Goal: Book appointment/travel/reservation

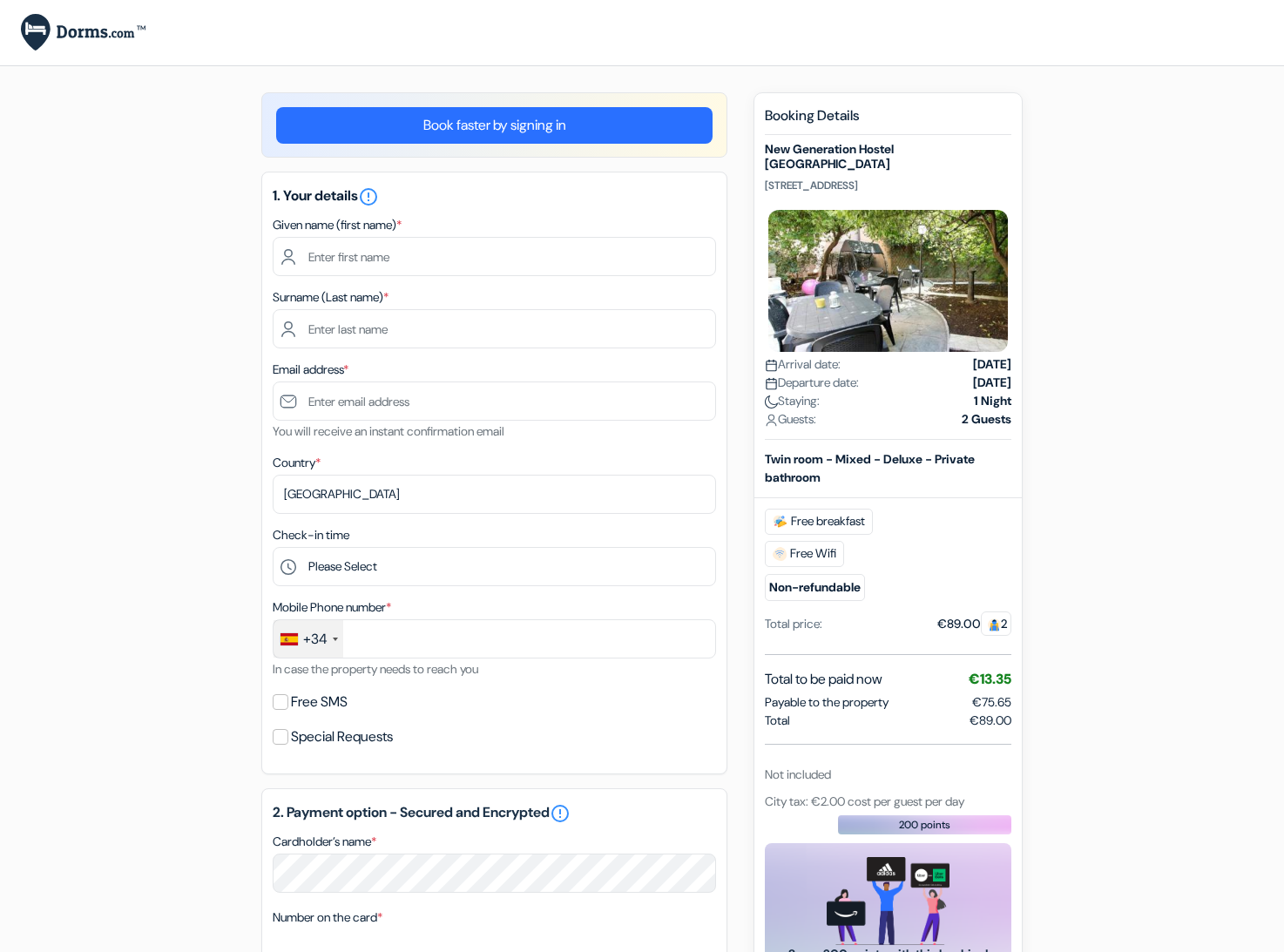
click at [1112, 405] on div "add_box New Generation Hostel [GEOGRAPHIC_DATA] [STREET_ADDRESS] Property Detai…" at bounding box center [642, 795] width 1150 height 1406
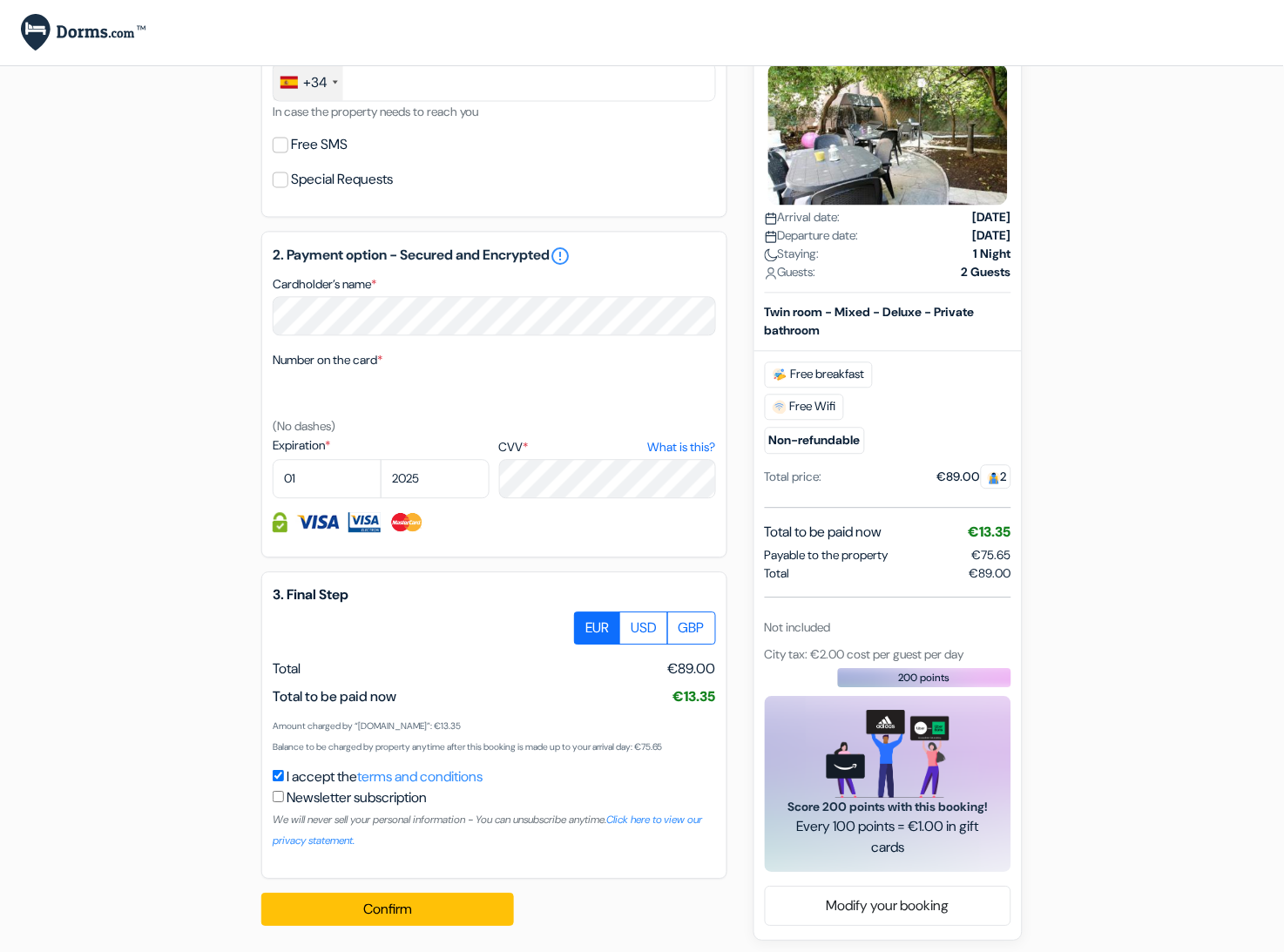
click at [1112, 405] on div "add_box New Generation Hostel [GEOGRAPHIC_DATA] [STREET_ADDRESS] Property Detai…" at bounding box center [642, 238] width 1150 height 1406
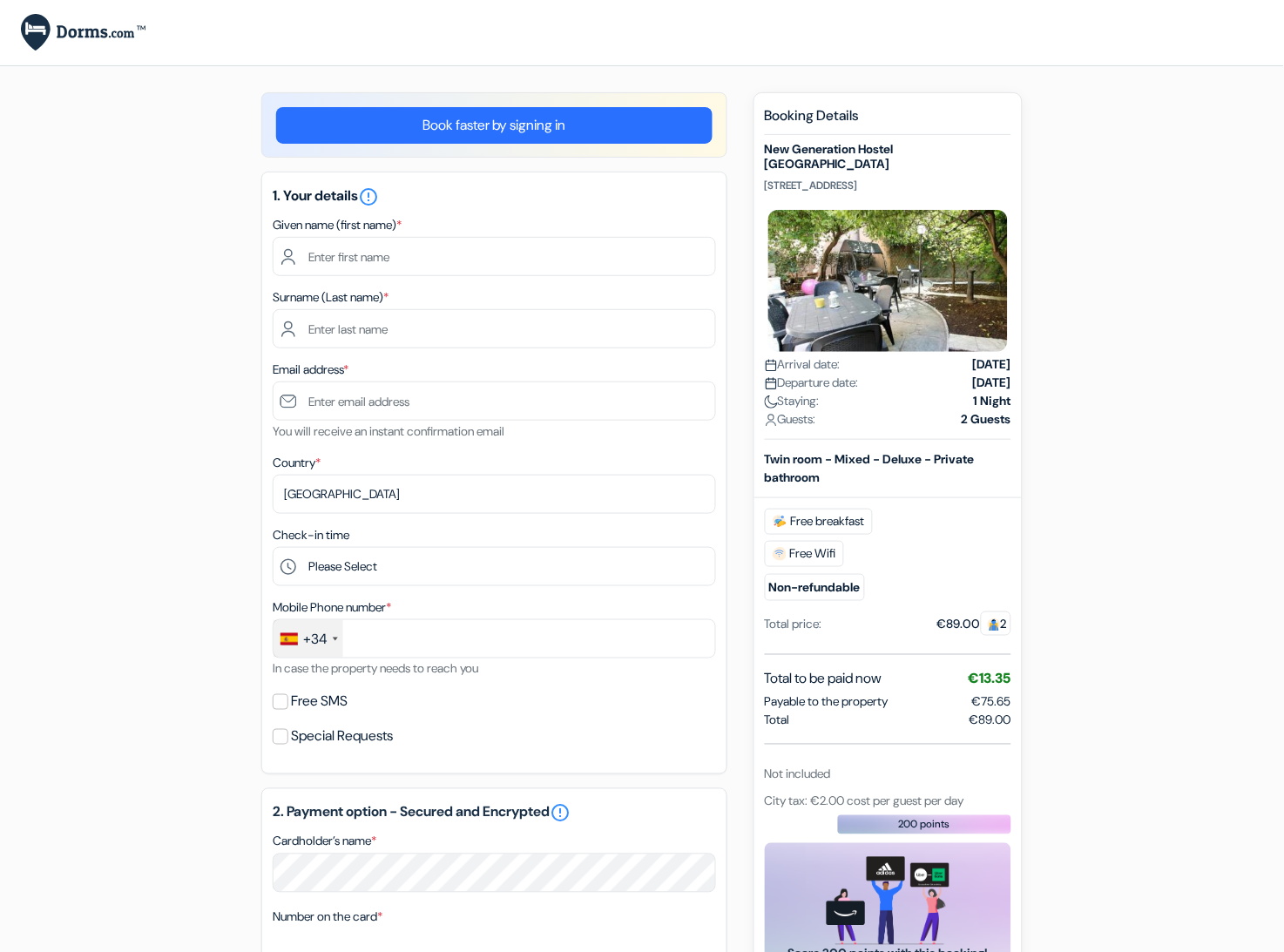
click at [1112, 405] on div "add_box New Generation Hostel [GEOGRAPHIC_DATA] [STREET_ADDRESS] Property Detai…" at bounding box center [642, 795] width 1150 height 1406
click at [1128, 629] on div "add_box New Generation Hostel [GEOGRAPHIC_DATA] [STREET_ADDRESS] Property Detai…" at bounding box center [642, 795] width 1150 height 1406
click at [1156, 457] on div "add_box New Generation Hostel [GEOGRAPHIC_DATA] [STREET_ADDRESS] Property Detai…" at bounding box center [642, 795] width 1150 height 1406
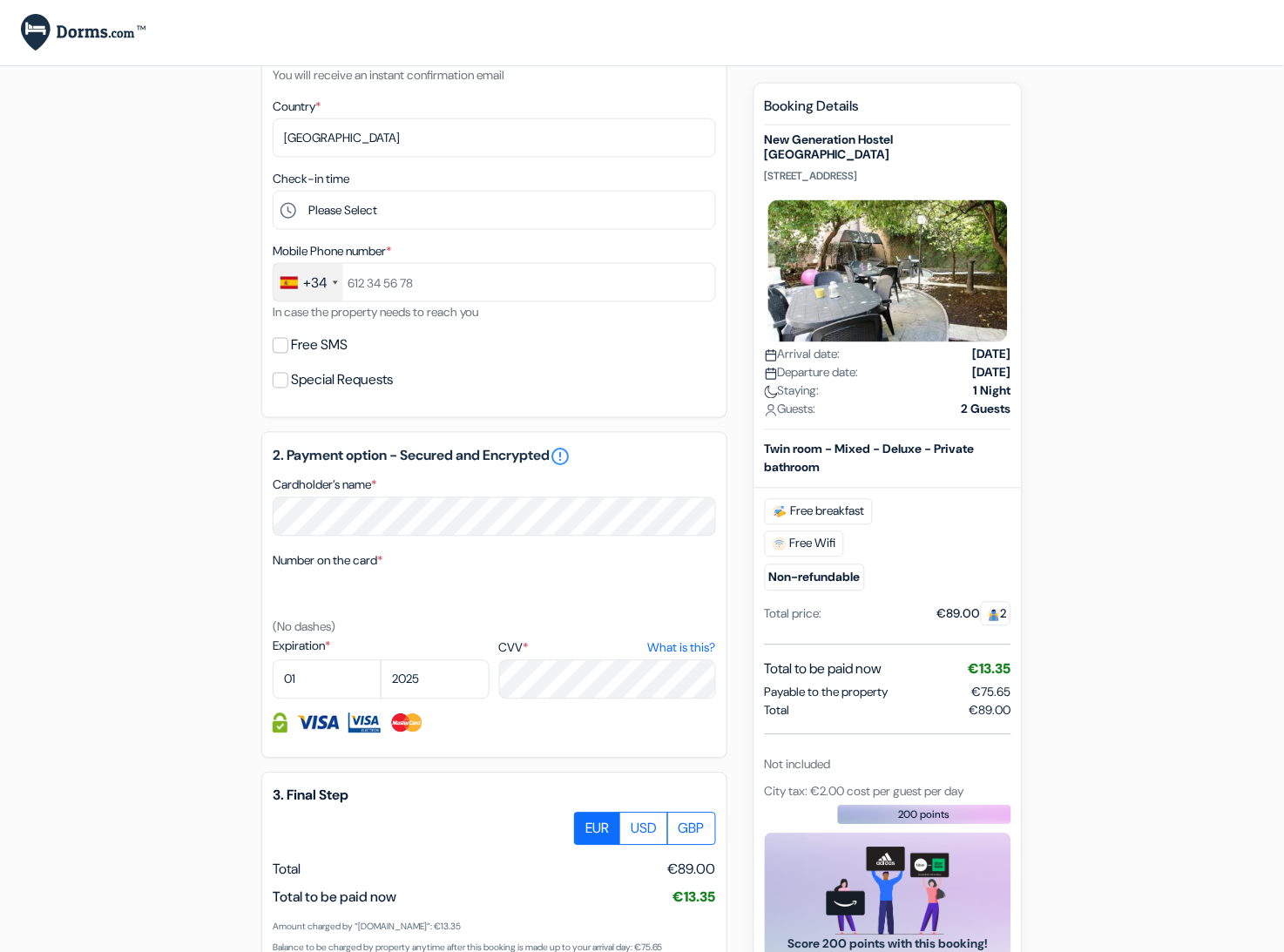
scroll to position [557, 0]
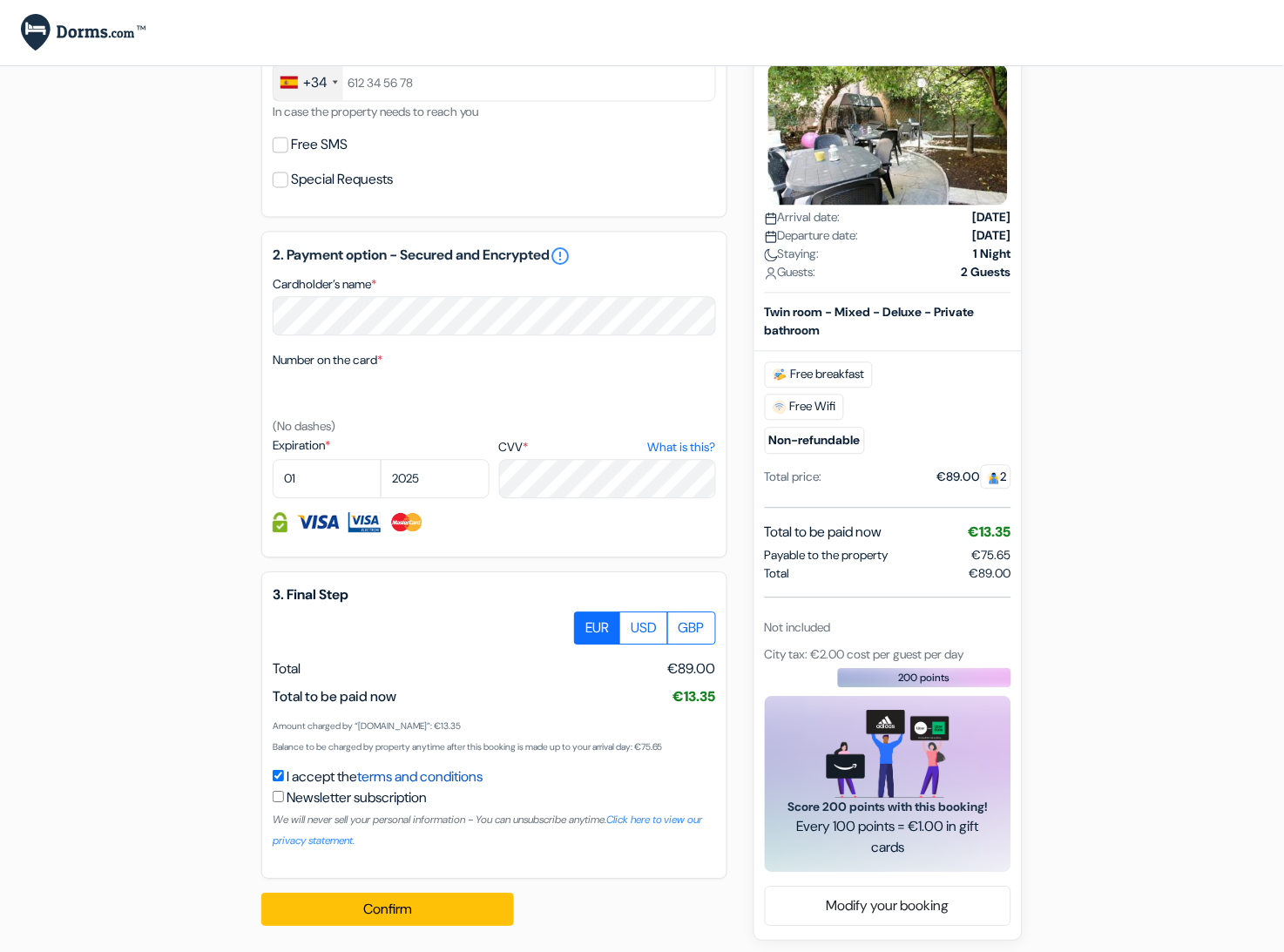
click at [437, 768] on link "terms and conditions" at bounding box center [420, 777] width 125 height 18
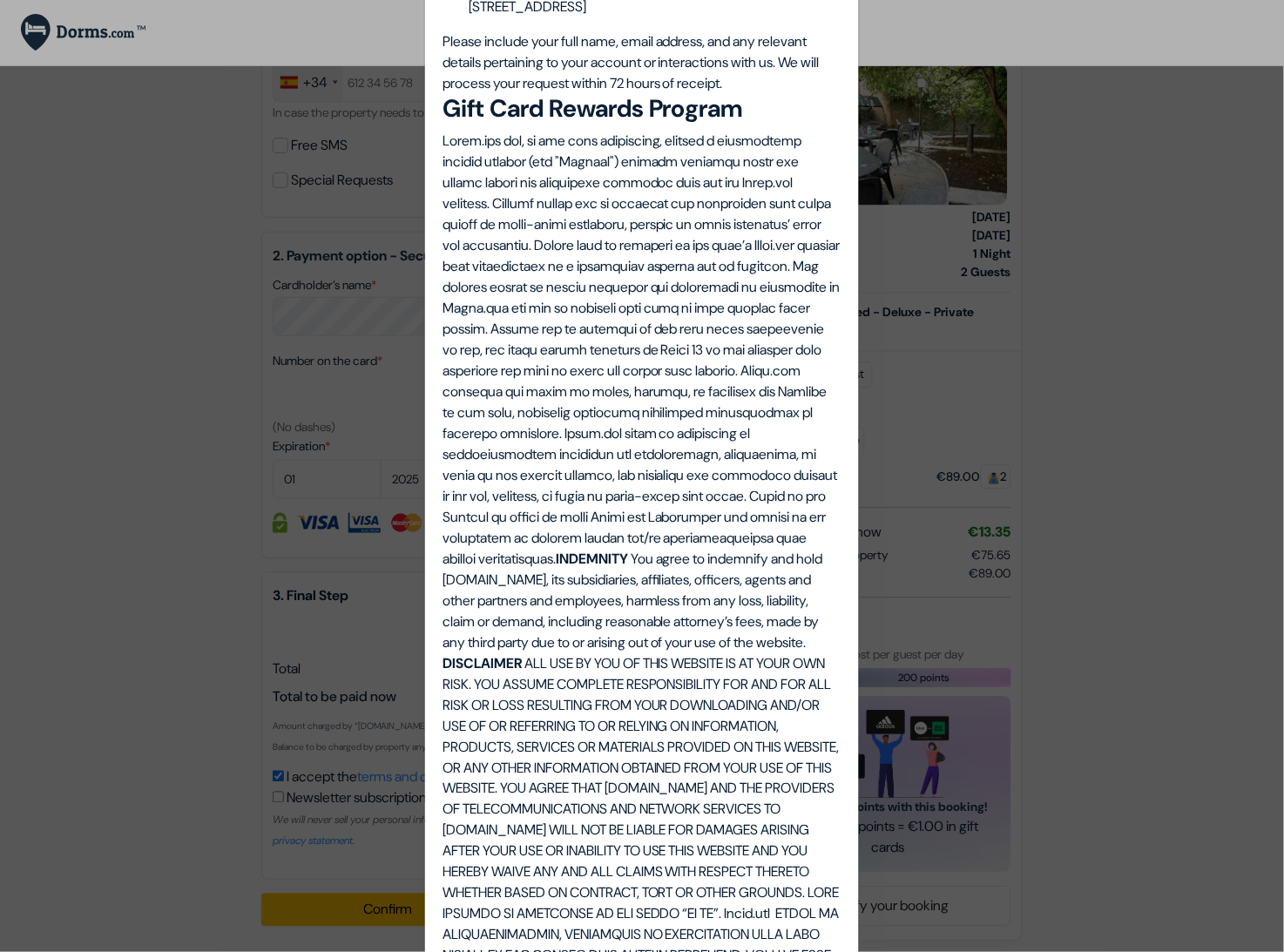
scroll to position [4953, 0]
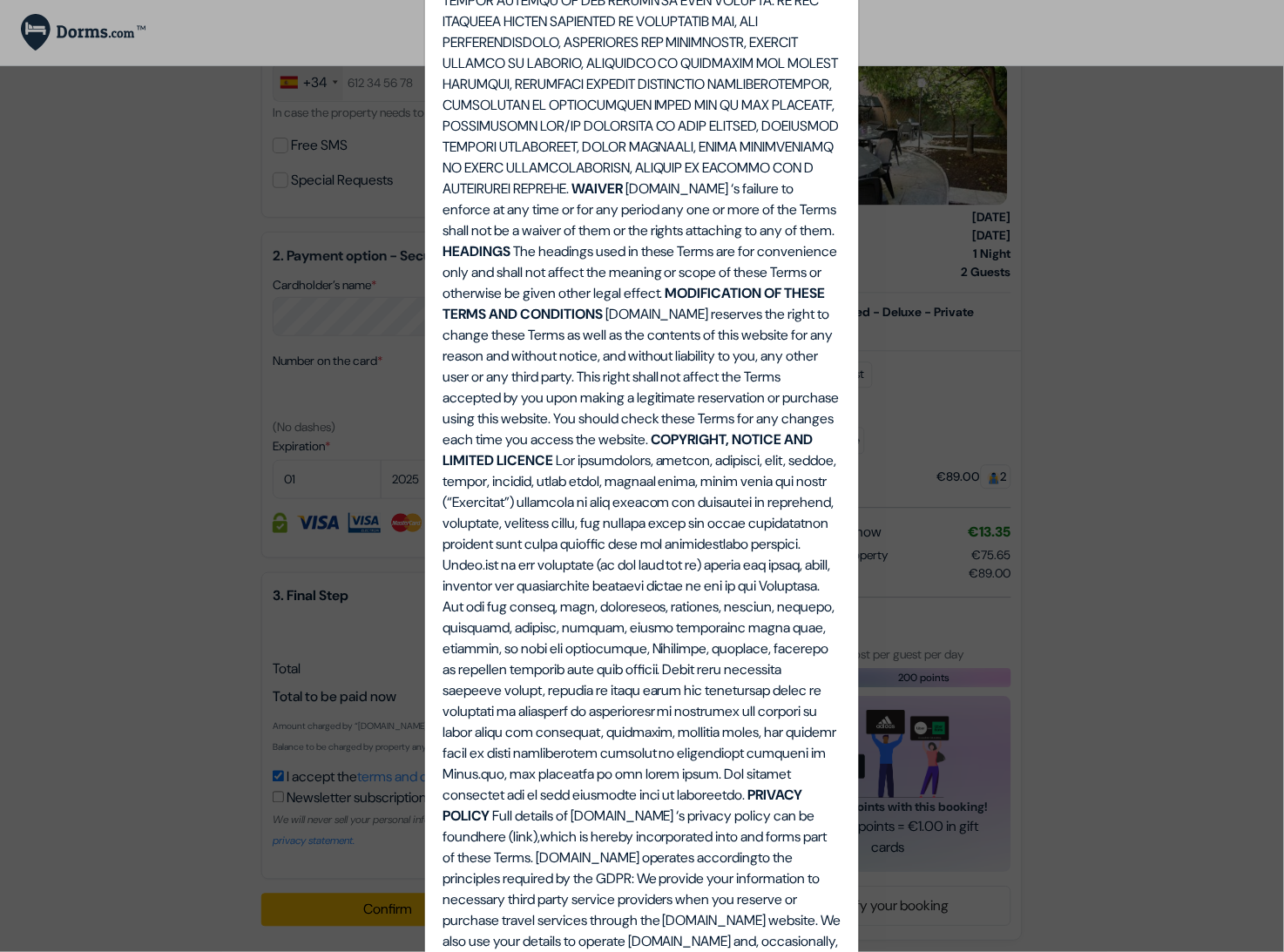
click at [71, 595] on div "Terms, Conditions and Notices. Terms, Conditions and Notices. THIS AGREEMENT is…" at bounding box center [642, 476] width 1284 height 952
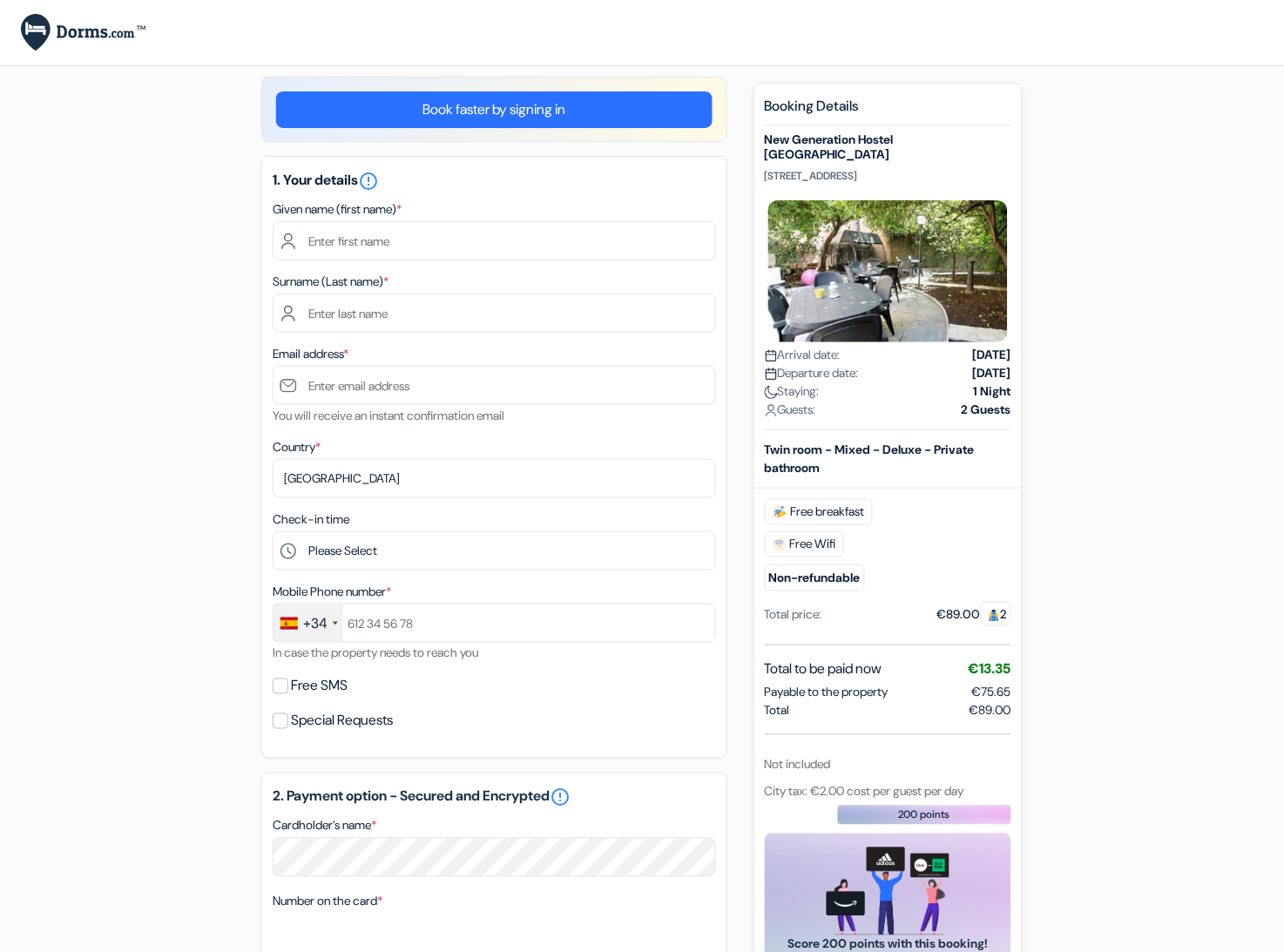
scroll to position [0, 0]
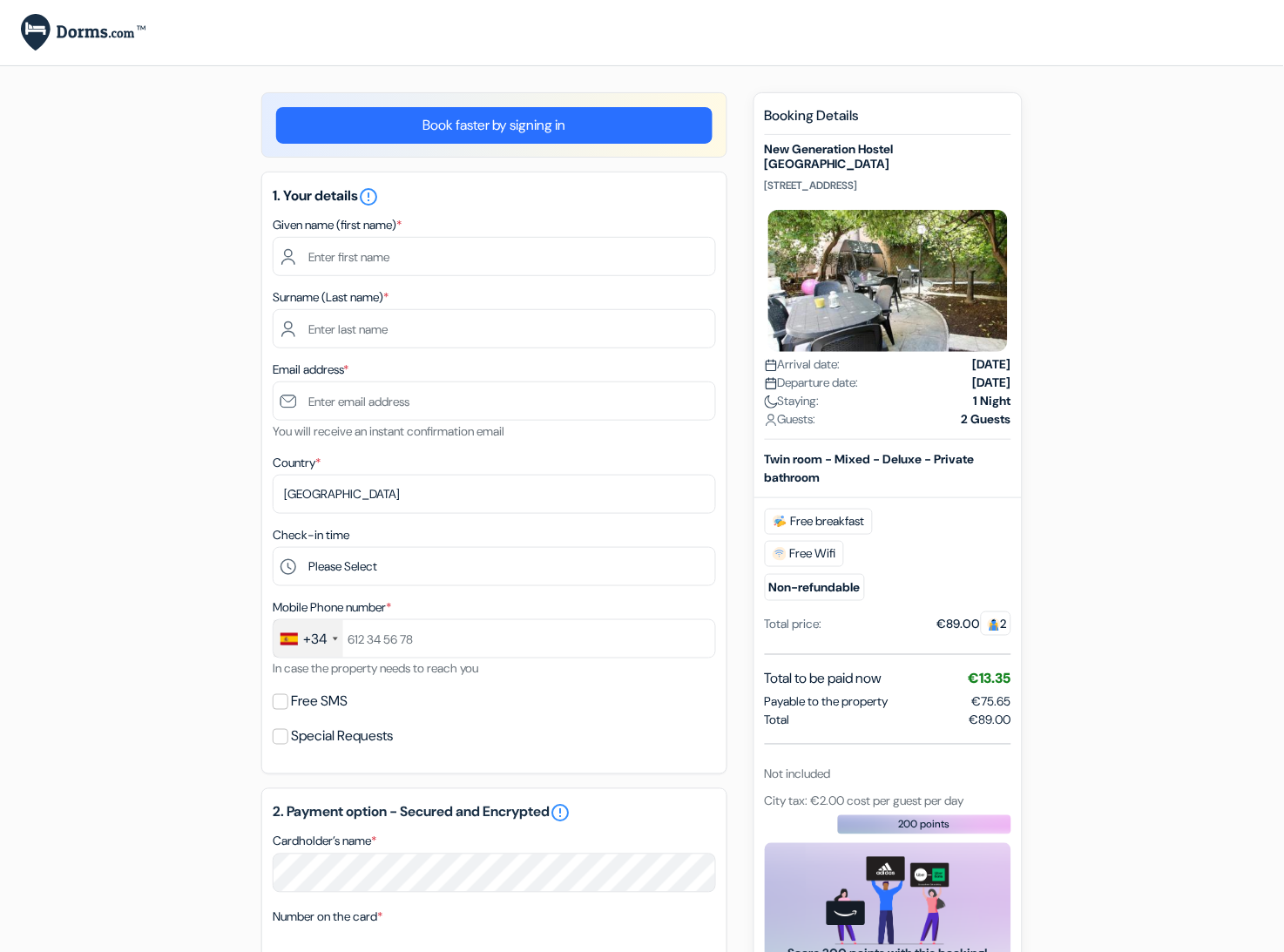
click at [72, 599] on div "add_box New Generation Hostel [GEOGRAPHIC_DATA] [STREET_ADDRESS] Property Detai…" at bounding box center [642, 795] width 1150 height 1406
click at [115, 528] on div "add_box New Generation Hostel [GEOGRAPHIC_DATA] [STREET_ADDRESS] Property Detai…" at bounding box center [642, 795] width 1150 height 1406
